Goal: Information Seeking & Learning: Learn about a topic

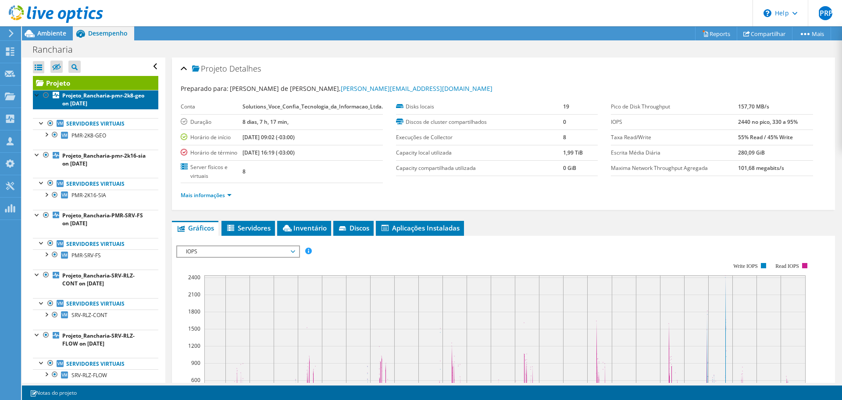
click at [82, 101] on b "Projeto_Rancharia-pmr-2k8-geo on [DATE]" at bounding box center [103, 99] width 82 height 15
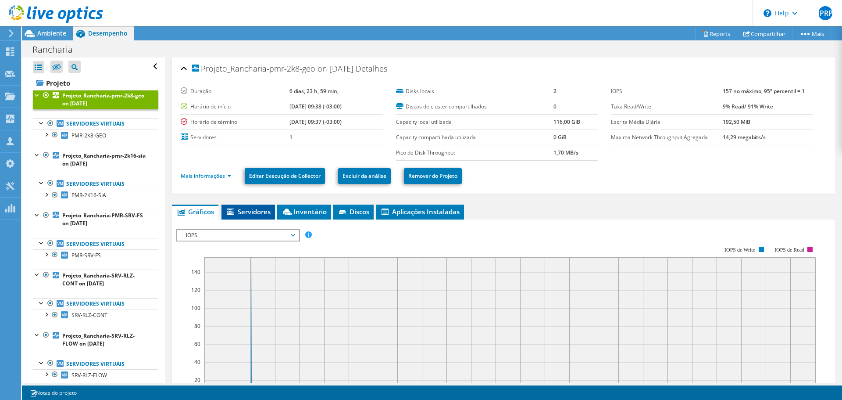
click at [253, 205] on li "Servidores" at bounding box center [248, 211] width 54 height 15
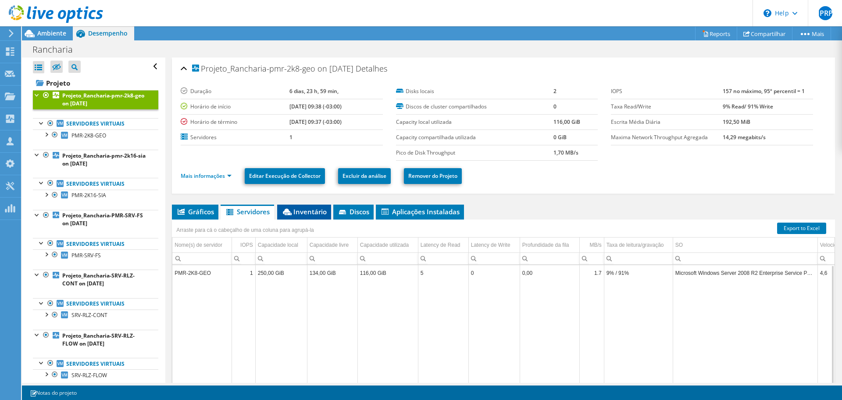
click at [319, 210] on span "Inventário" at bounding box center [304, 211] width 45 height 9
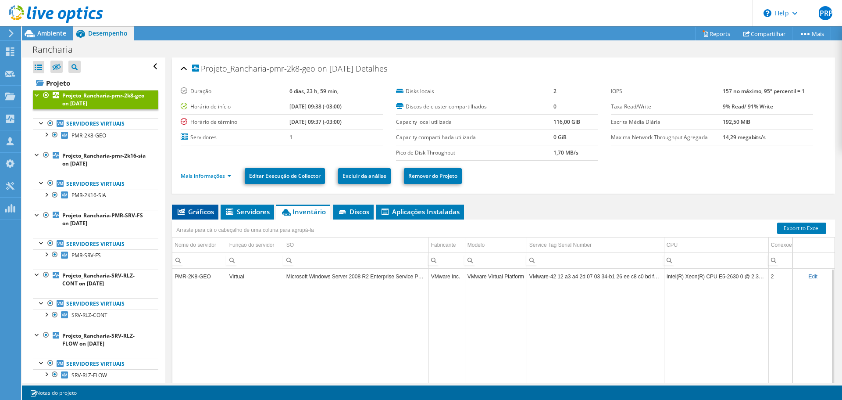
click at [184, 207] on li "Gráficos" at bounding box center [195, 211] width 46 height 15
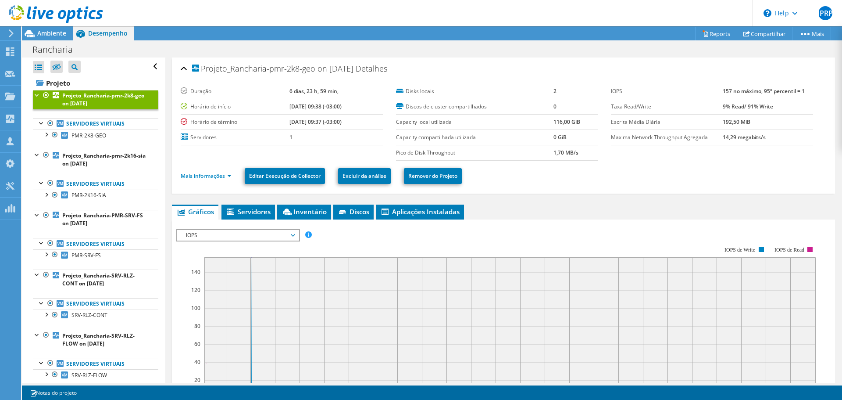
click at [37, 96] on div at bounding box center [37, 94] width 9 height 9
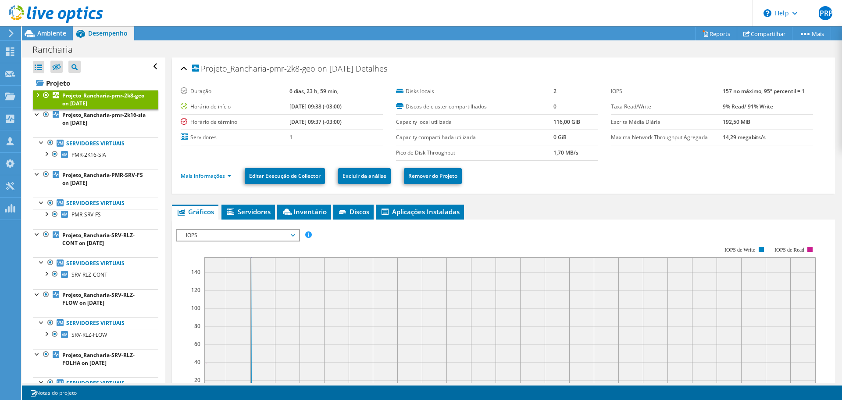
click at [37, 96] on div at bounding box center [37, 94] width 9 height 9
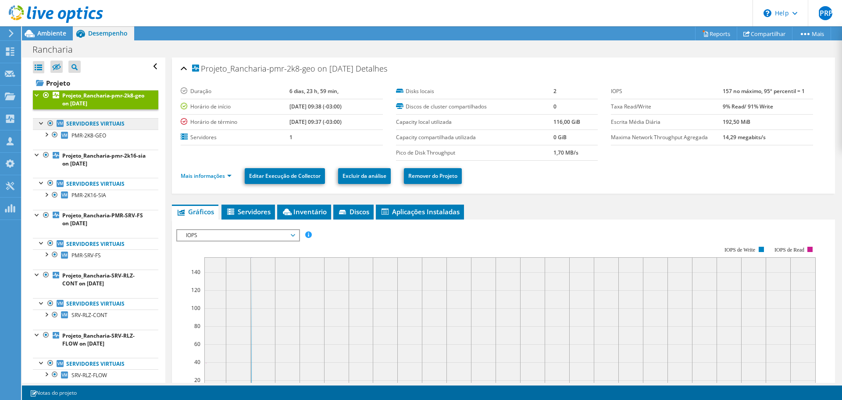
click at [95, 124] on link "Servidores virtuais" at bounding box center [95, 123] width 125 height 11
click at [89, 136] on span "PMR-2K8-GEO" at bounding box center [88, 135] width 35 height 7
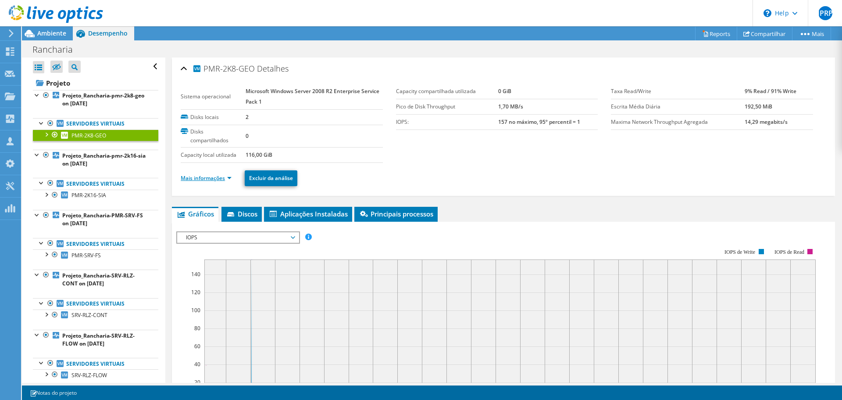
click at [206, 178] on link "Mais informações" at bounding box center [206, 177] width 51 height 7
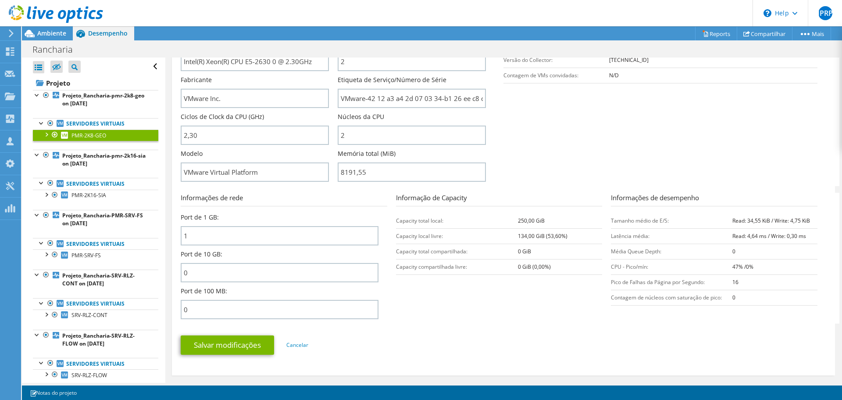
scroll to position [219, 0]
click at [358, 132] on input "2" at bounding box center [412, 134] width 148 height 19
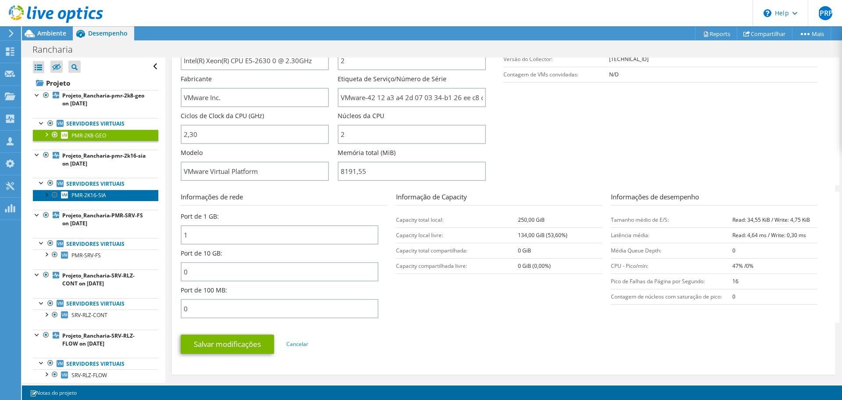
click at [84, 194] on span "PMR-2K16-SIA" at bounding box center [88, 194] width 35 height 7
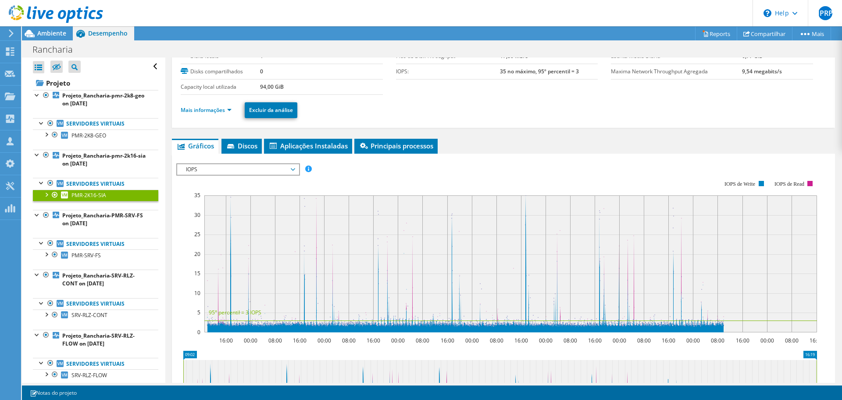
scroll to position [0, 0]
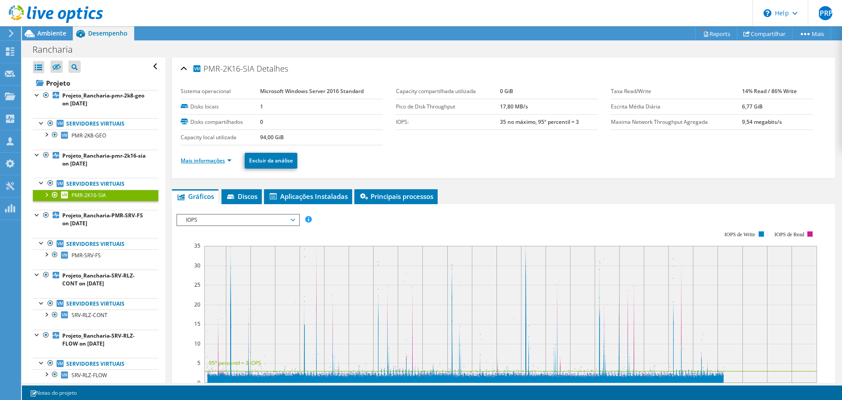
click at [217, 162] on link "Mais informações" at bounding box center [206, 160] width 51 height 7
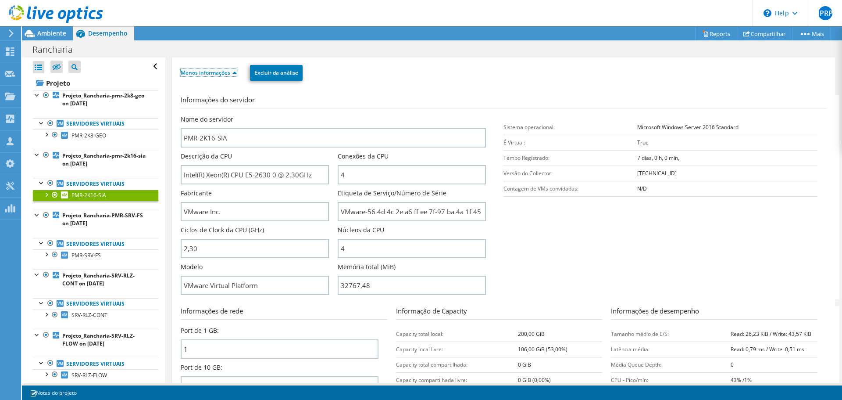
scroll to position [132, 0]
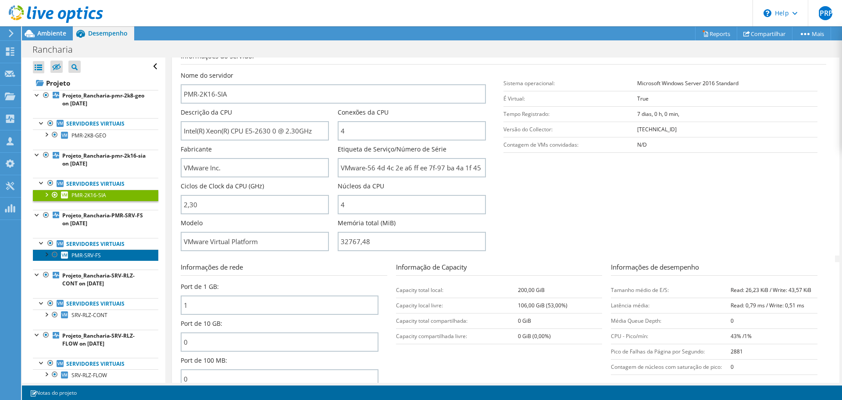
click at [82, 257] on span "PMR-SRV-FS" at bounding box center [85, 254] width 29 height 7
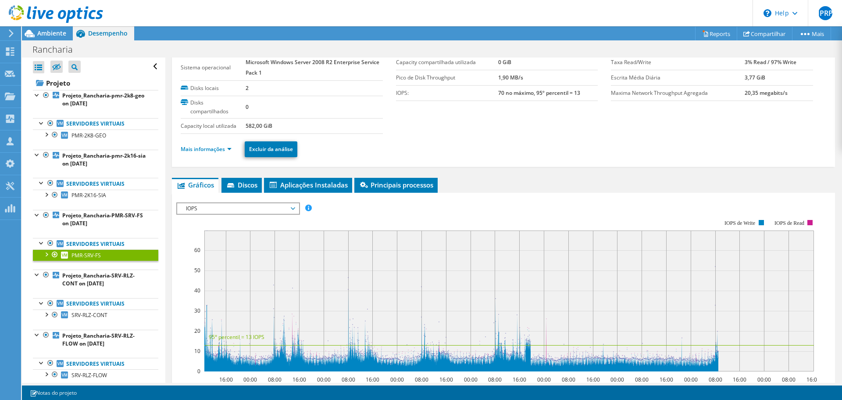
scroll to position [0, 0]
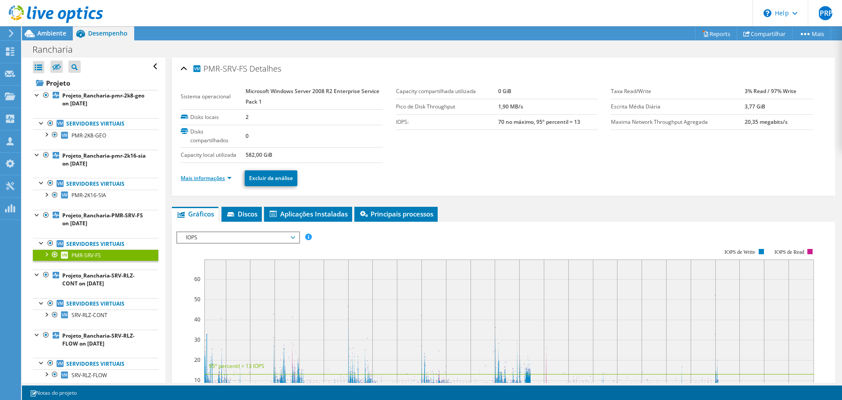
click at [218, 175] on link "Mais informações" at bounding box center [206, 177] width 51 height 7
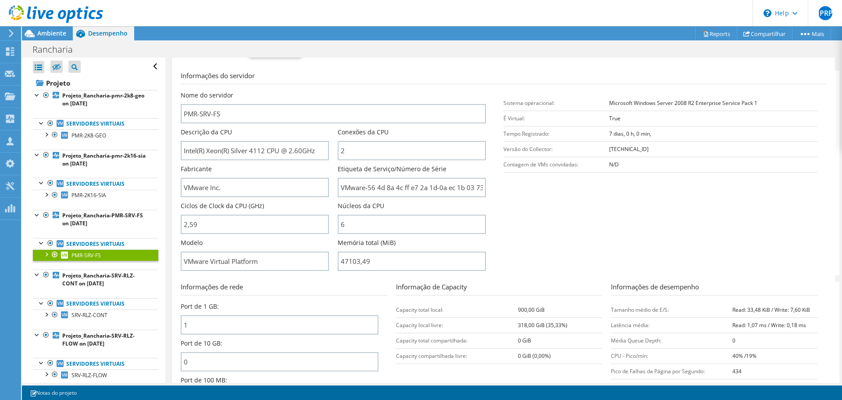
scroll to position [132, 0]
click at [91, 136] on span "PMR-2K8-GEO" at bounding box center [88, 135] width 35 height 7
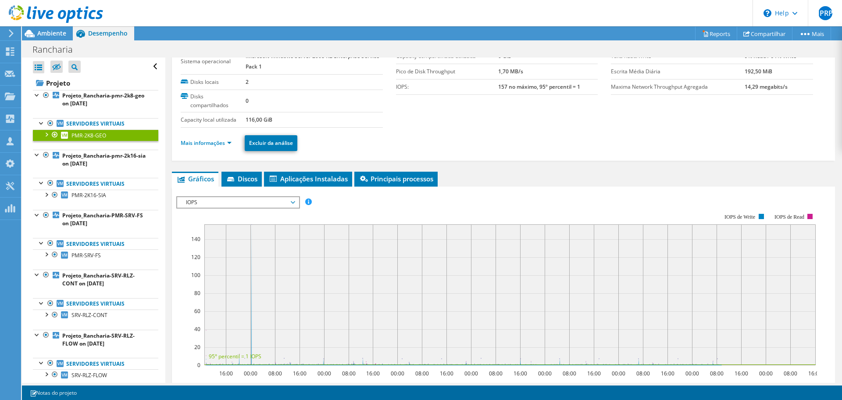
scroll to position [0, 0]
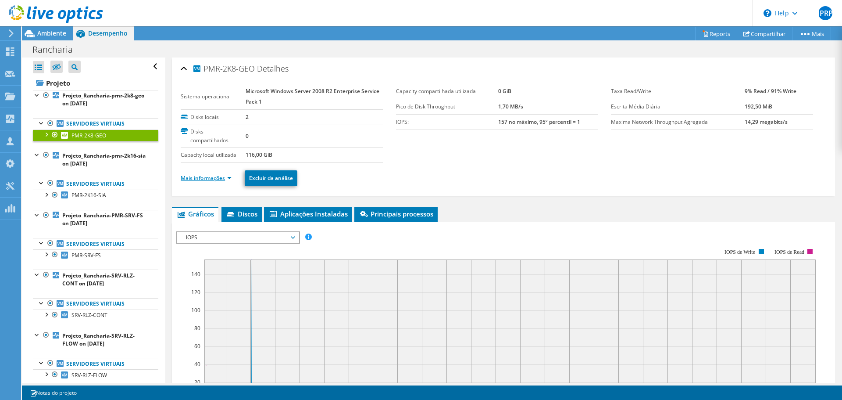
click at [198, 177] on link "Mais informações" at bounding box center [206, 177] width 51 height 7
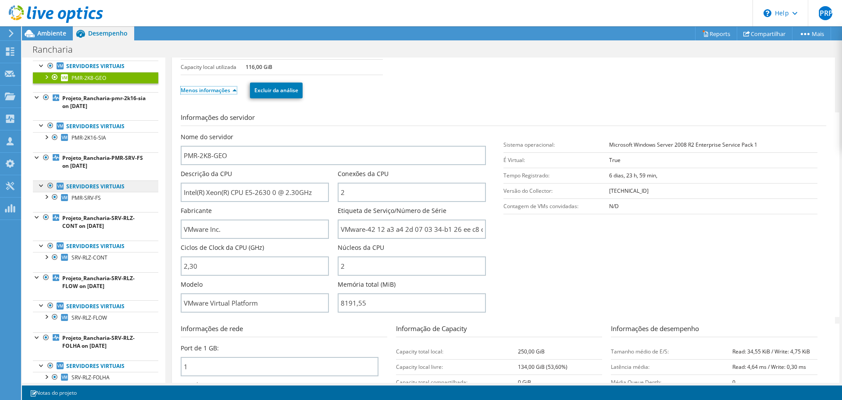
scroll to position [44, 0]
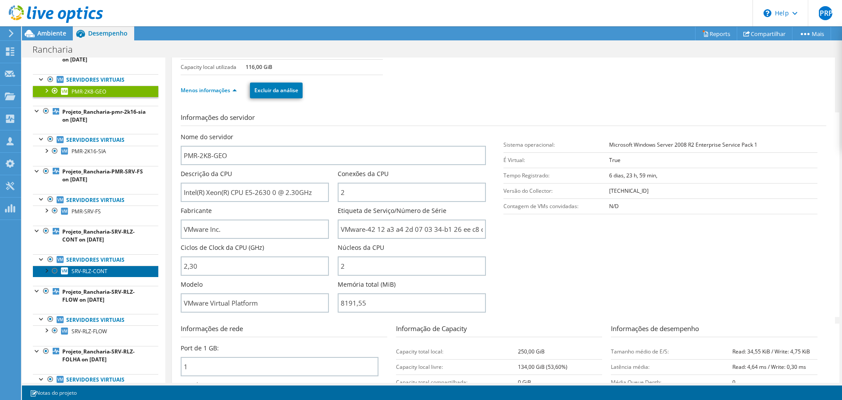
click at [75, 272] on span "SRV-RLZ-CONT" at bounding box center [89, 270] width 36 height 7
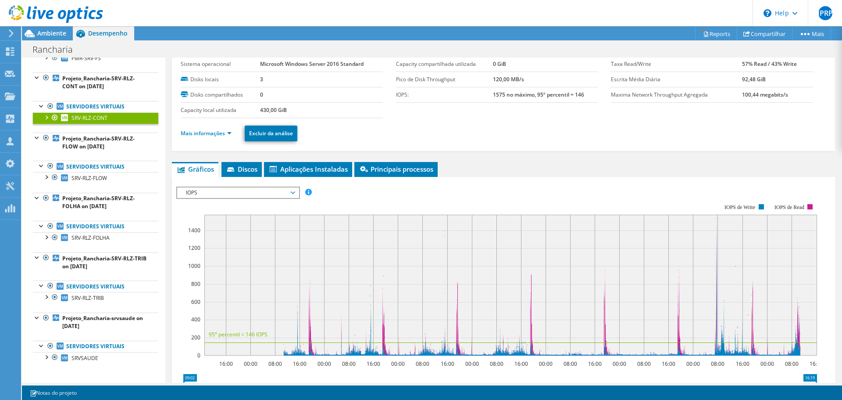
scroll to position [0, 0]
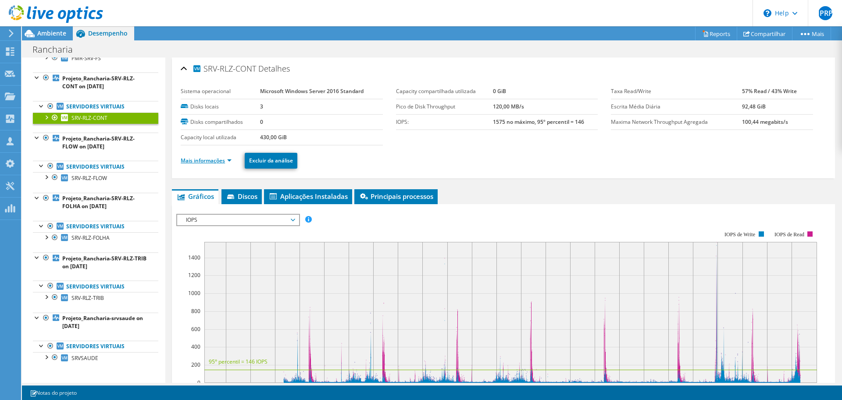
click at [198, 162] on link "Mais informações" at bounding box center [206, 160] width 51 height 7
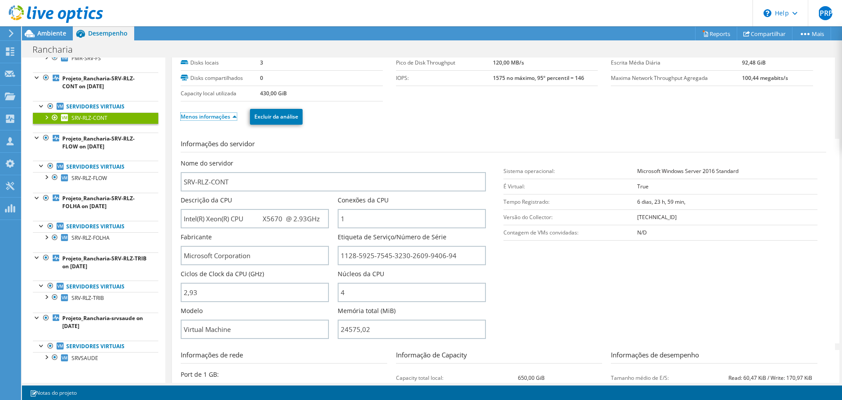
scroll to position [132, 0]
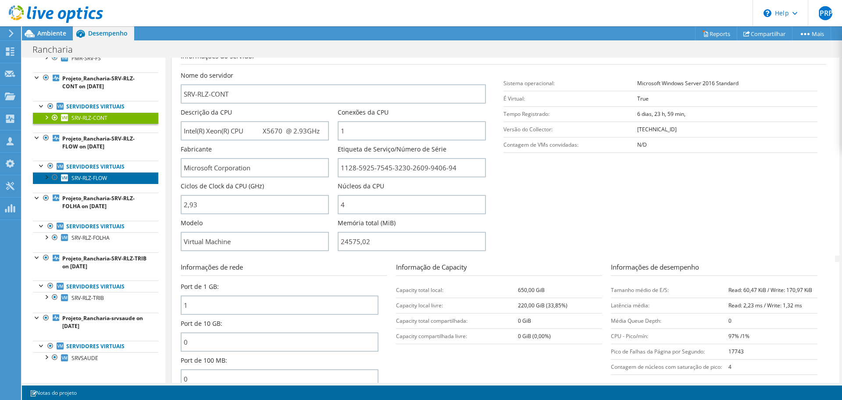
click at [82, 177] on span "SRV-RLZ-FLOW" at bounding box center [89, 177] width 36 height 7
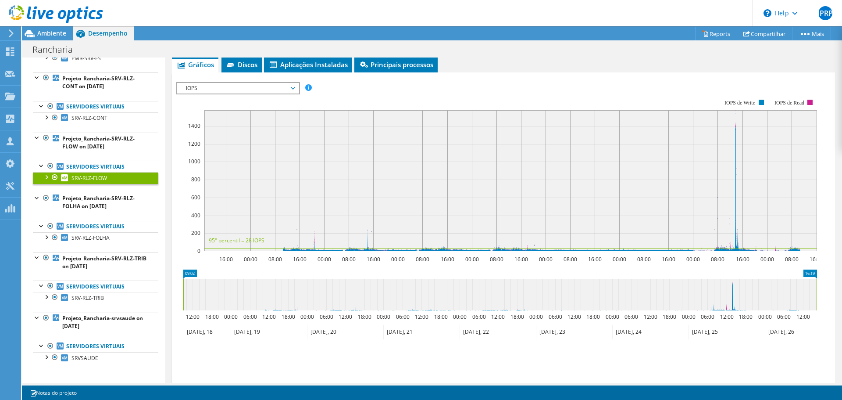
scroll to position [0, 0]
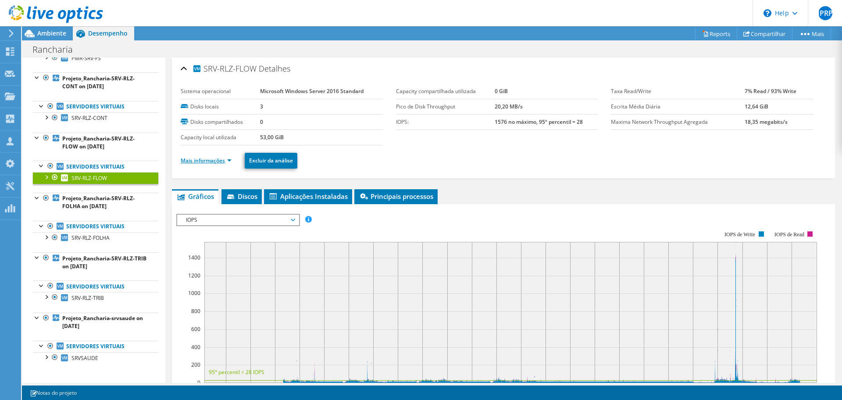
click at [199, 161] on link "Mais informações" at bounding box center [206, 160] width 51 height 7
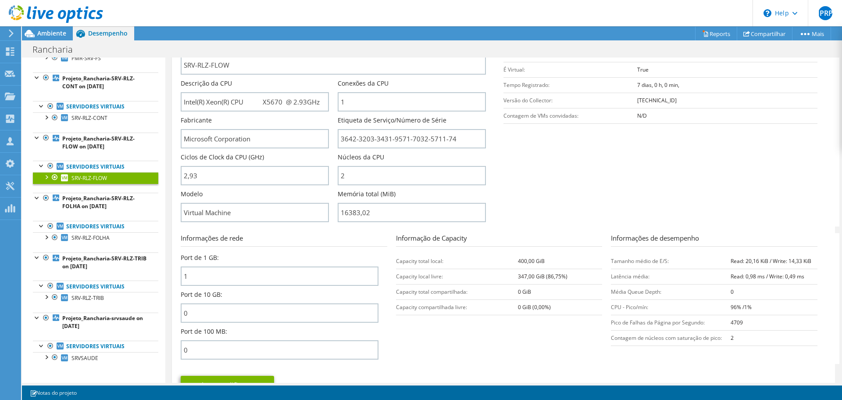
scroll to position [175, 0]
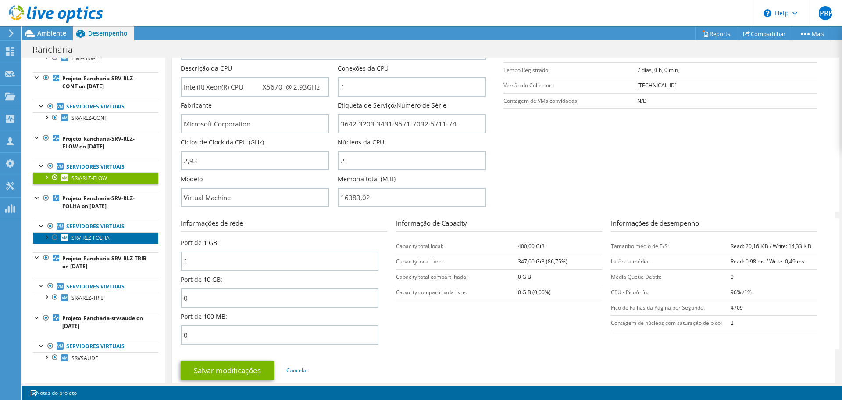
click at [79, 239] on span "SRV-RLZ-FOLHA" at bounding box center [90, 237] width 38 height 7
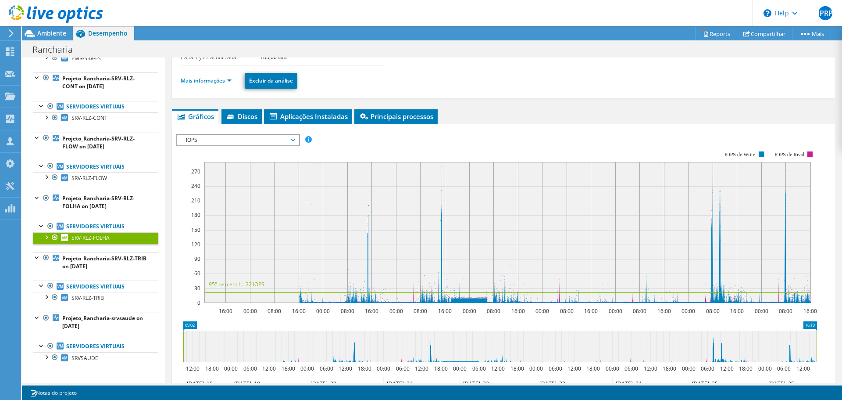
scroll to position [17, 0]
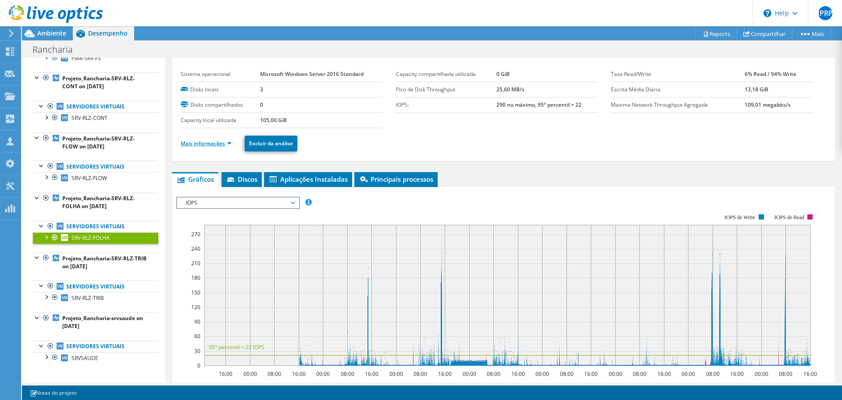
click at [195, 144] on link "Mais informações" at bounding box center [206, 142] width 51 height 7
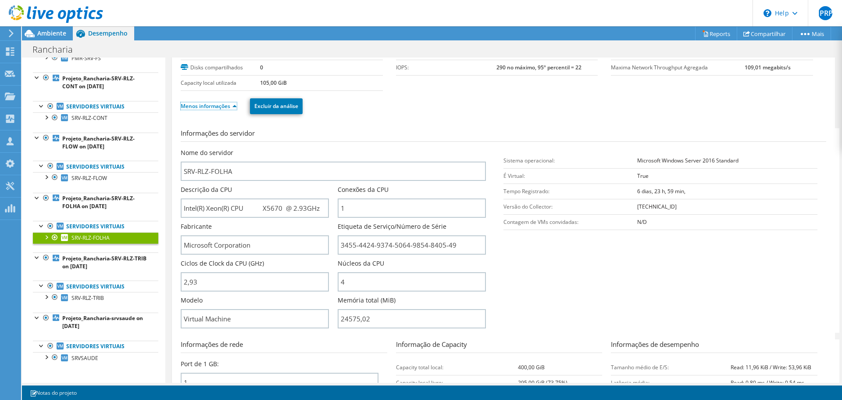
scroll to position [105, 0]
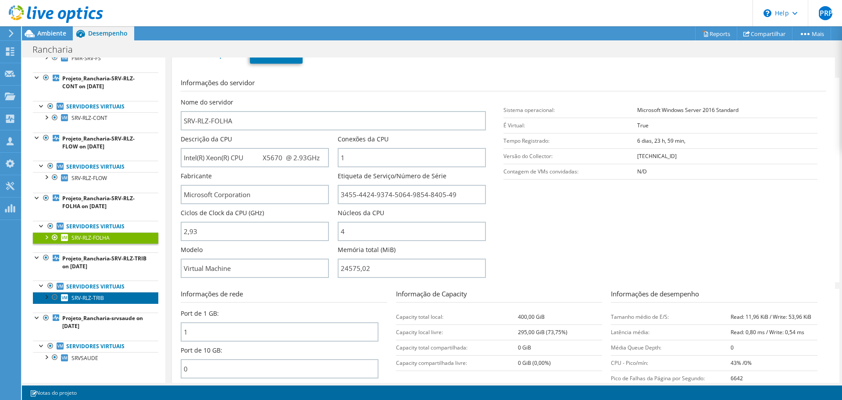
click at [78, 301] on span "SRV-RLZ-TRIB" at bounding box center [87, 297] width 32 height 7
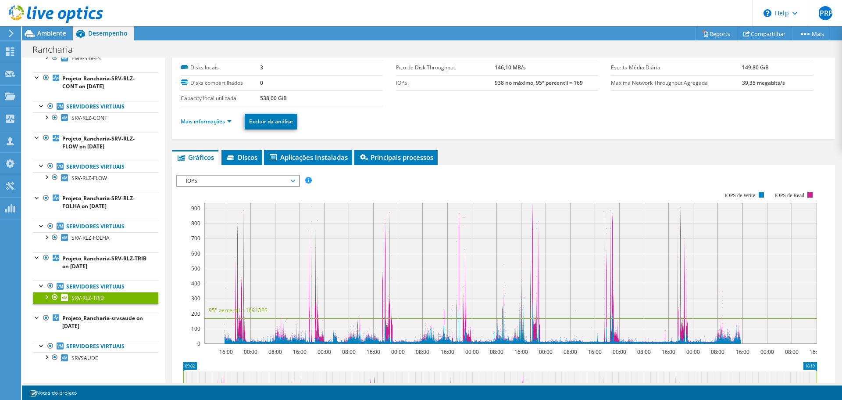
scroll to position [0, 0]
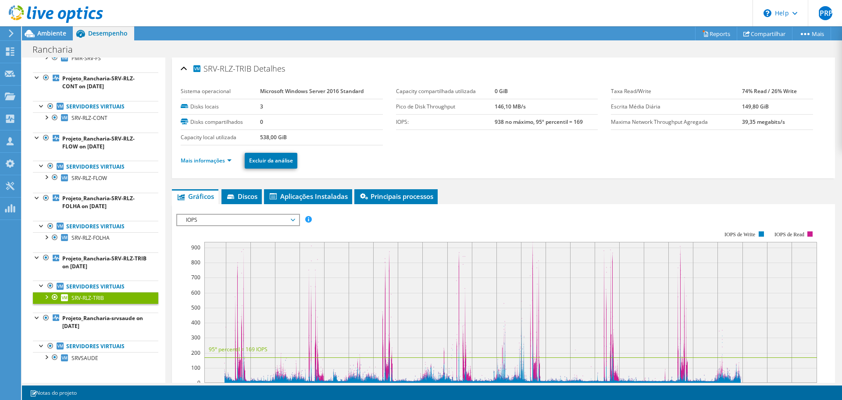
click at [209, 167] on ul "Mais informações Excluir da análise" at bounding box center [504, 159] width 646 height 18
click at [211, 162] on link "Mais informações" at bounding box center [206, 160] width 51 height 7
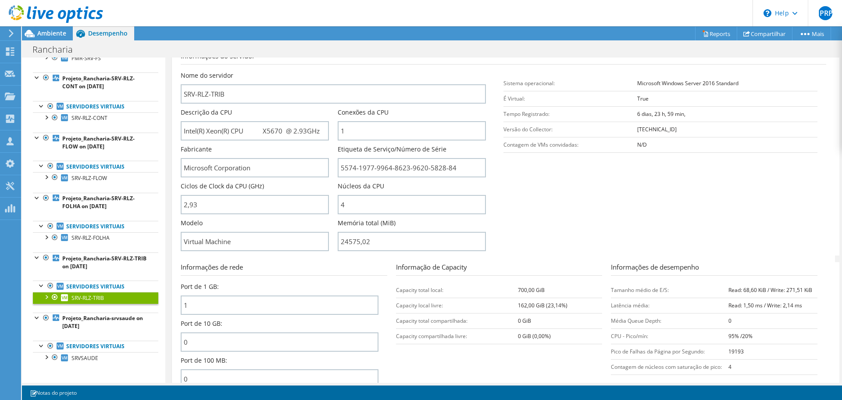
scroll to position [175, 0]
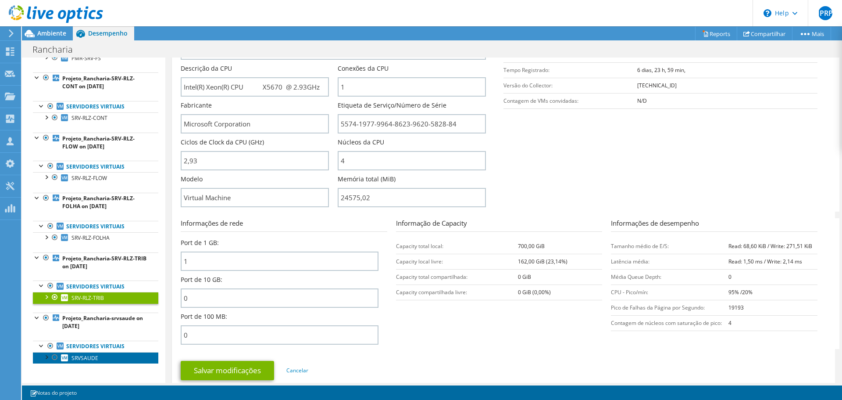
click at [78, 358] on span "SRVSAUDE" at bounding box center [84, 357] width 27 height 7
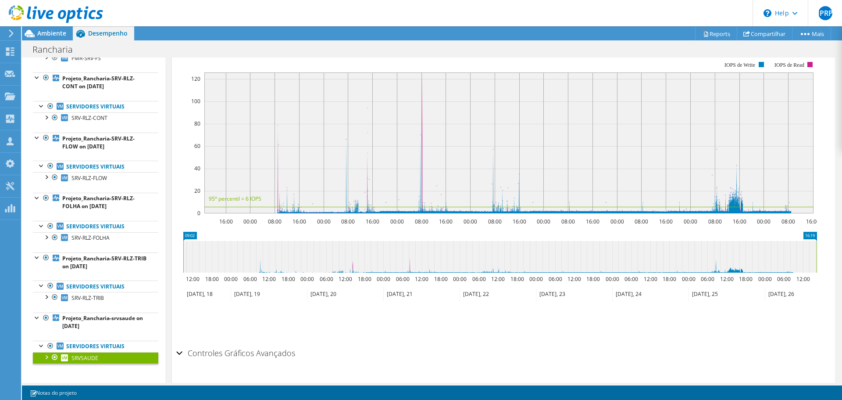
scroll to position [11, 0]
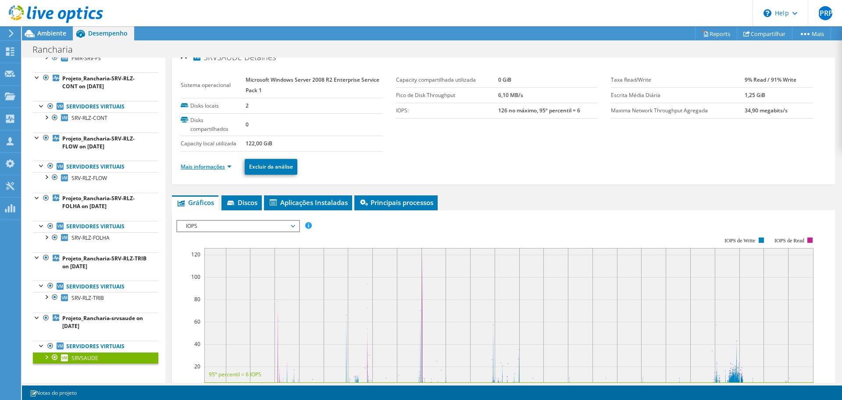
click at [214, 169] on link "Mais informações" at bounding box center [206, 166] width 51 height 7
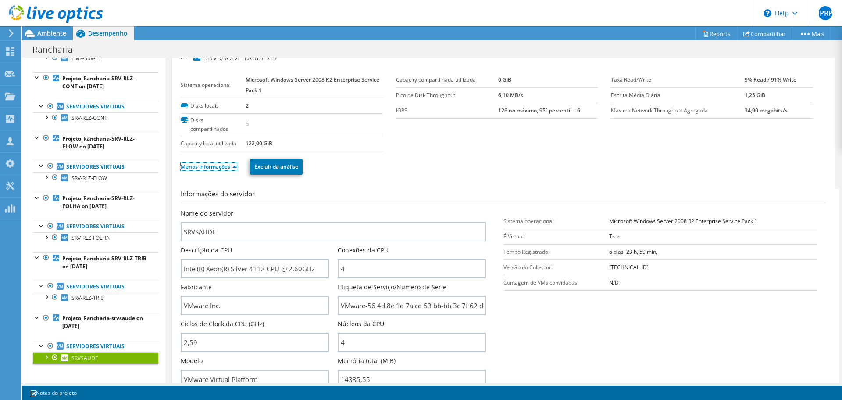
scroll to position [143, 0]
